Goal: Task Accomplishment & Management: Use online tool/utility

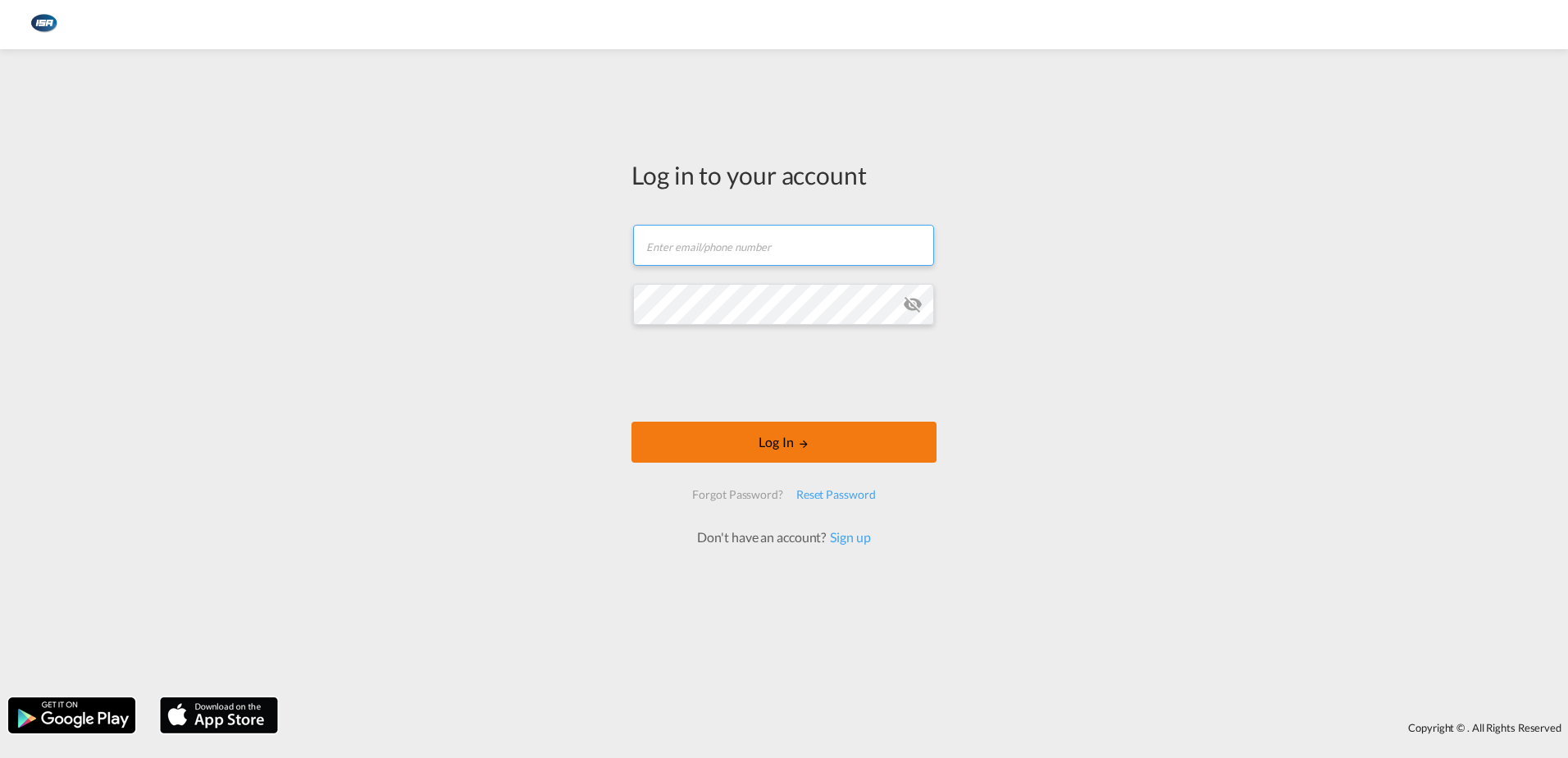
type input "[EMAIL_ADDRESS][DOMAIN_NAME]"
click at [763, 439] on button "Log In" at bounding box center [784, 442] width 305 height 41
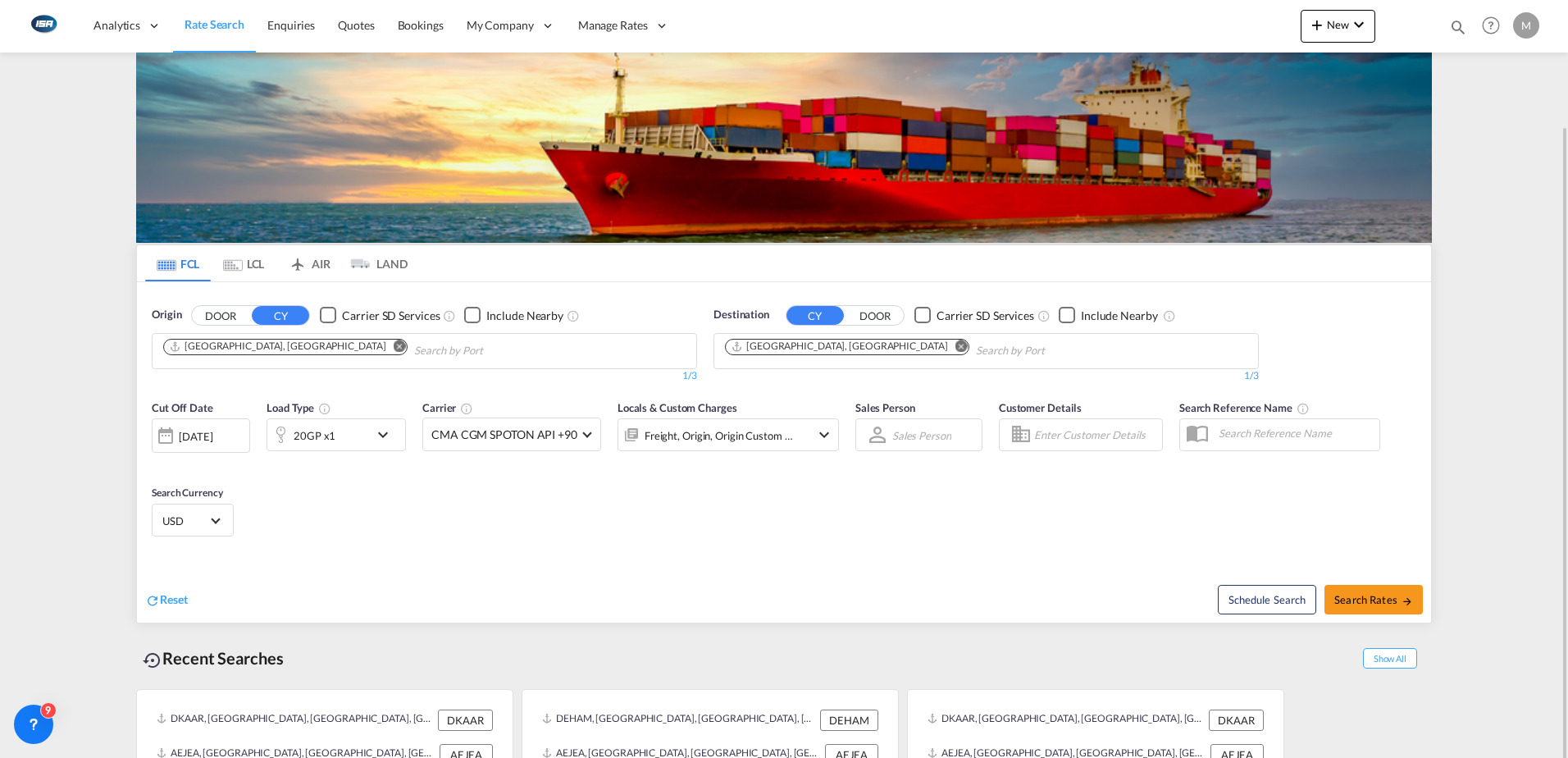
scroll to position [65, 0]
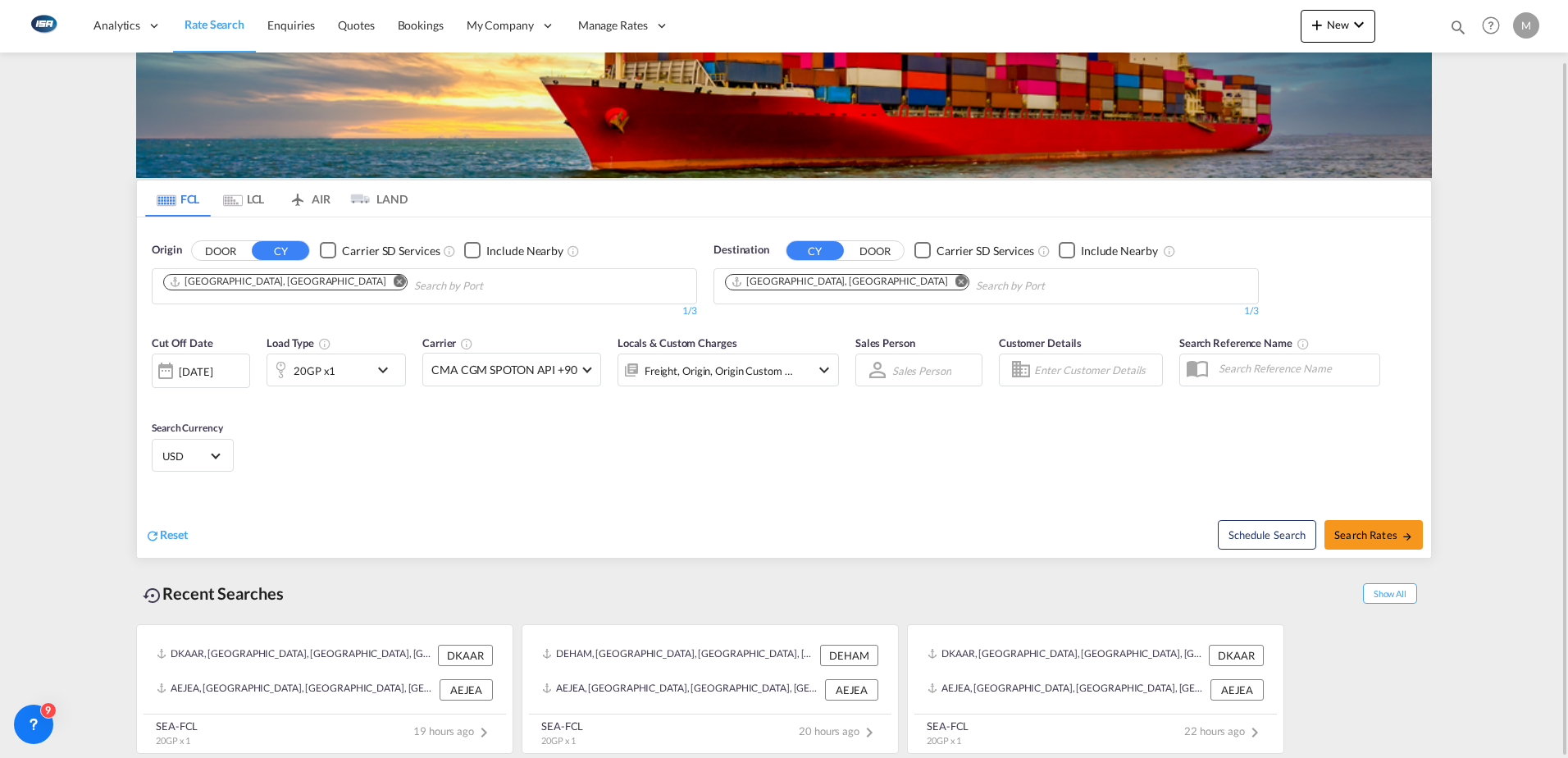
drag, startPoint x: 1397, startPoint y: 591, endPoint x: 1262, endPoint y: 591, distance: 135.0
click at [1397, 591] on span "Show All" at bounding box center [1390, 593] width 54 height 21
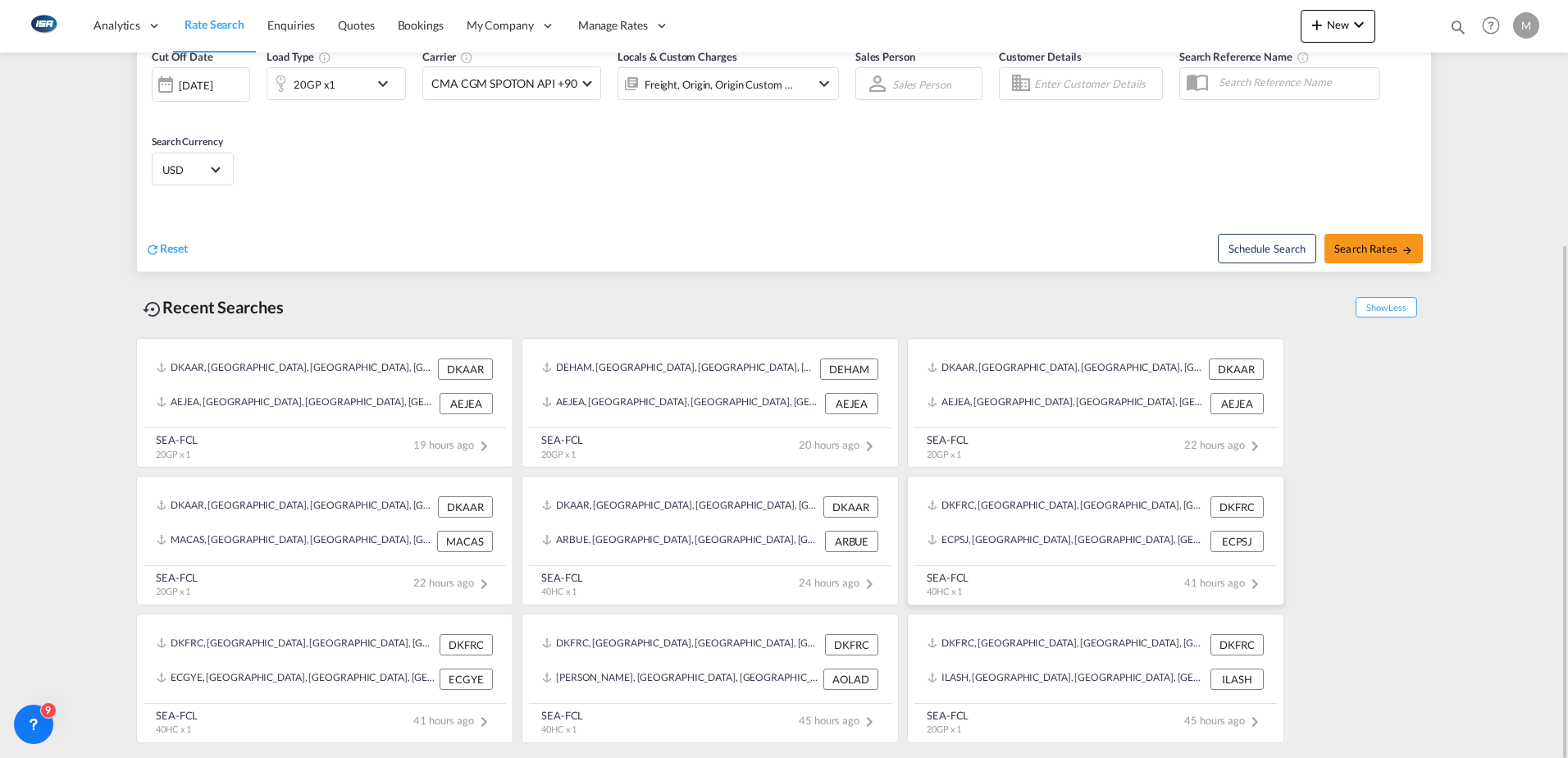
scroll to position [340, 0]
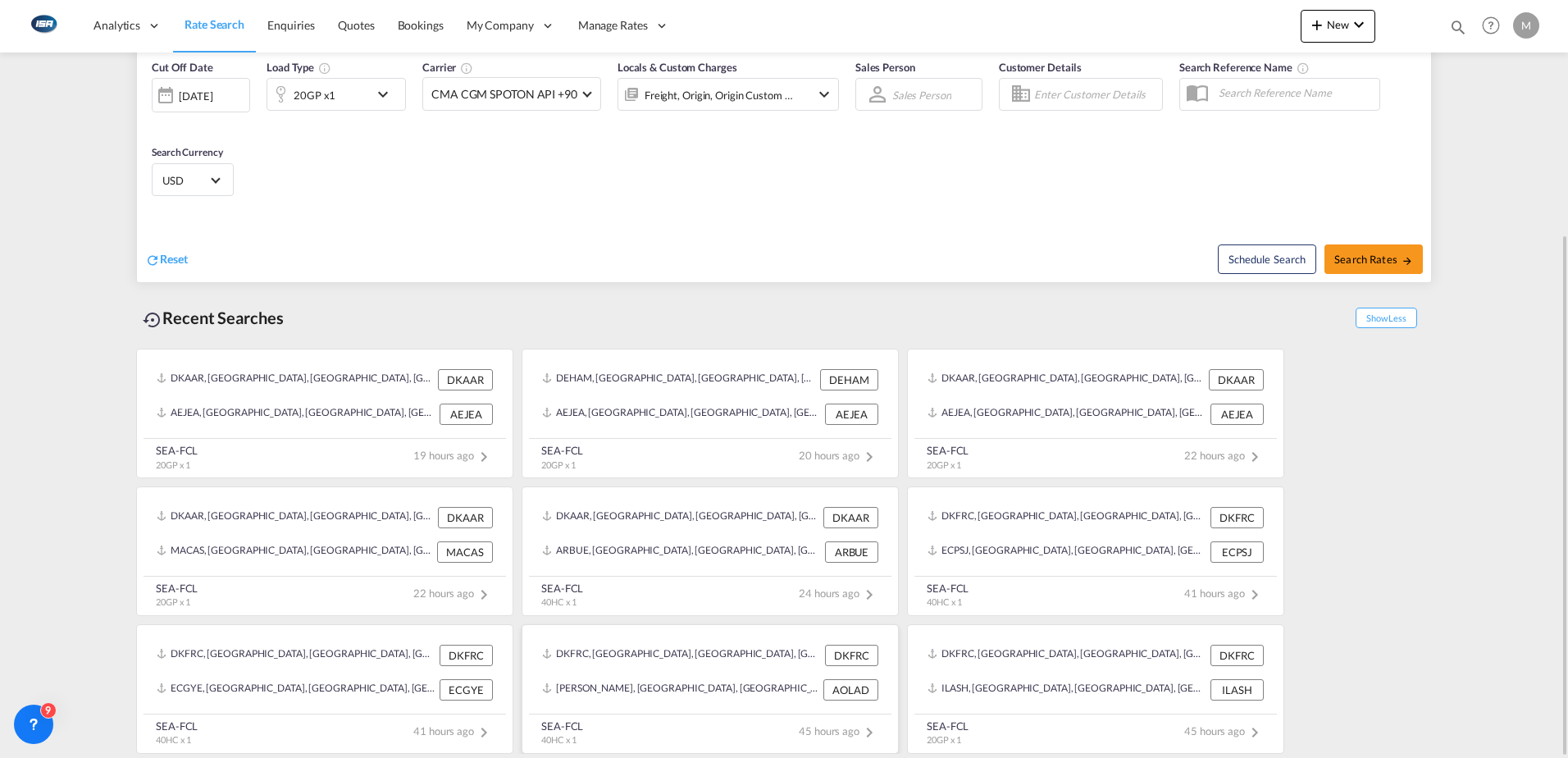
click at [670, 664] on div "DKFRC, [GEOGRAPHIC_DATA], [GEOGRAPHIC_DATA], [GEOGRAPHIC_DATA], [GEOGRAPHIC_DAT…" at bounding box center [681, 655] width 279 height 22
